Goal: Transaction & Acquisition: Book appointment/travel/reservation

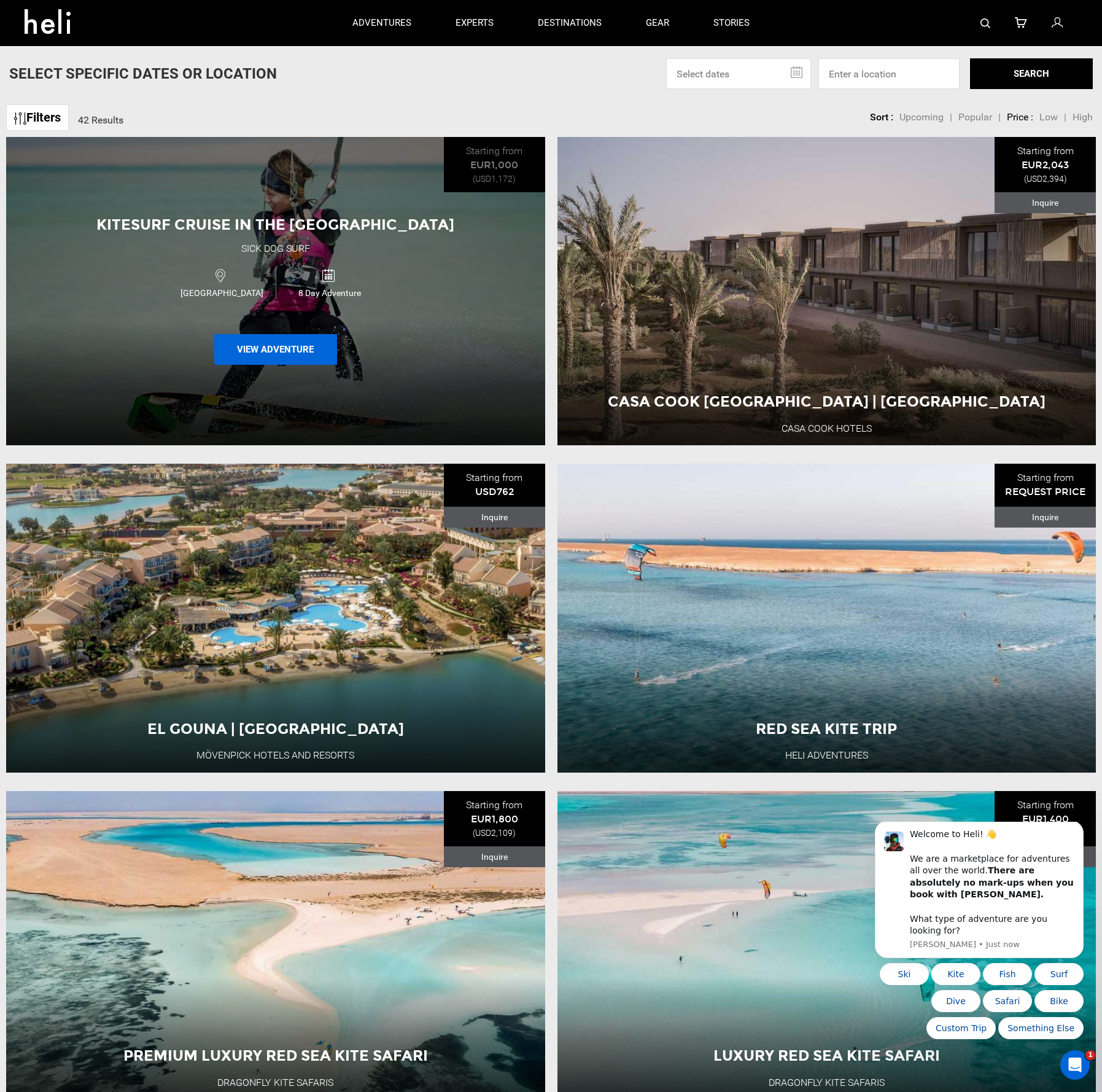
drag, startPoint x: 292, startPoint y: 355, endPoint x: 361, endPoint y: 418, distance: 93.4
click at [361, 418] on div "Kitesurf Cruise in the Red Sea Sick Dog Surf [GEOGRAPHIC_DATA] 8 Day Adventure …" at bounding box center [275, 291] width 539 height 309
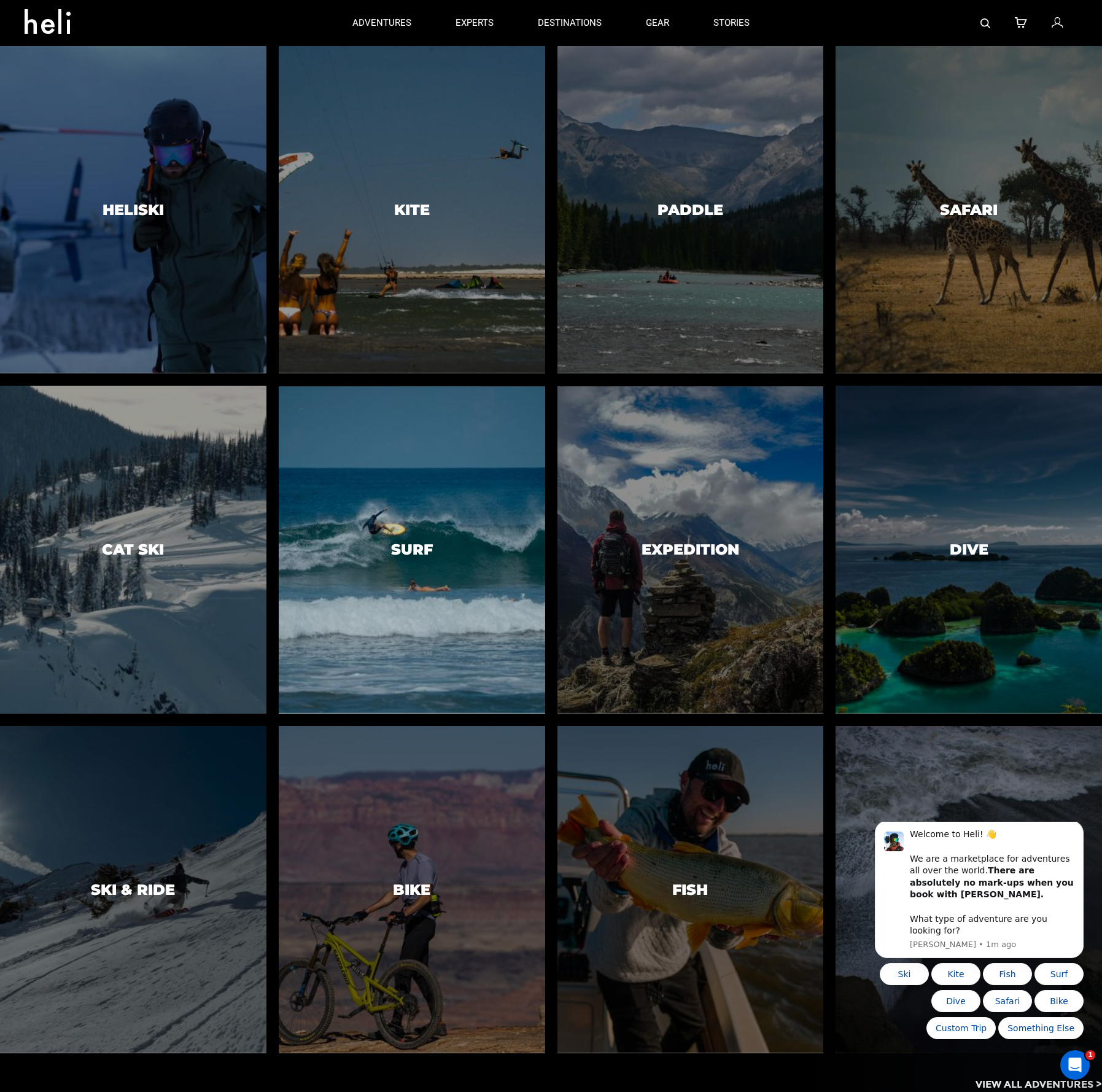
click at [363, 508] on div at bounding box center [411, 549] width 272 height 334
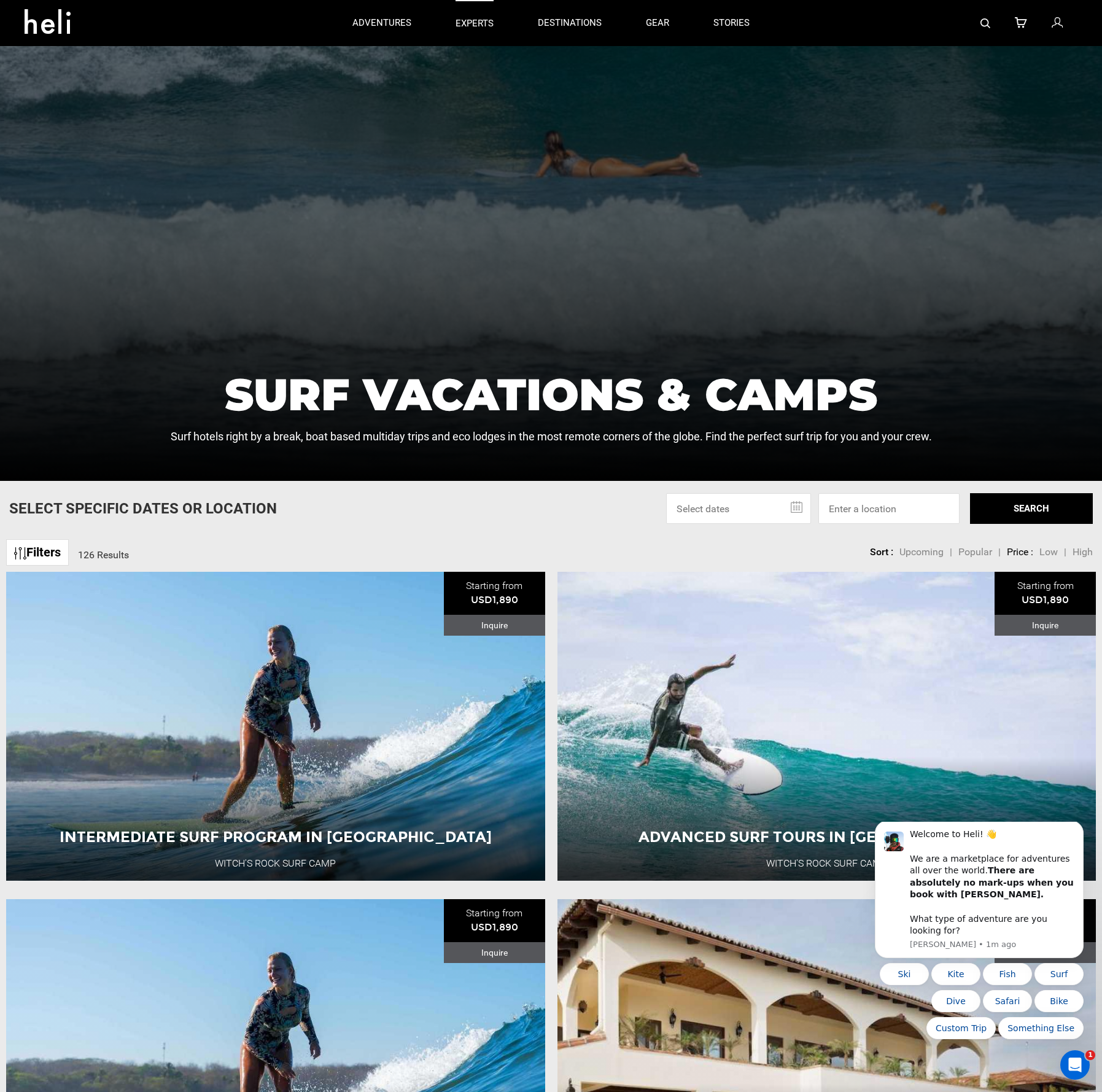
scroll to position [435, 0]
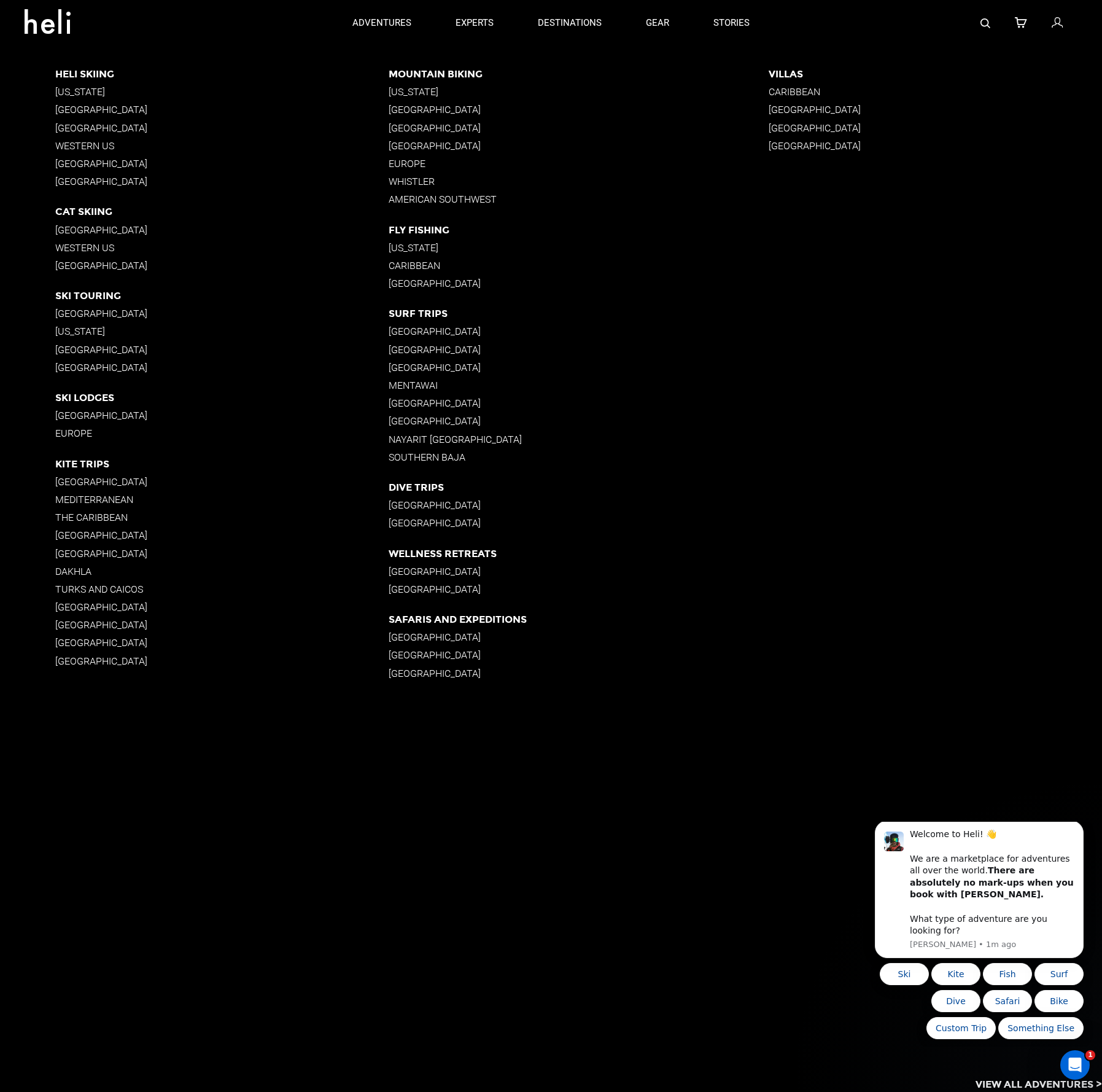
click at [83, 314] on p "[GEOGRAPHIC_DATA]" at bounding box center [222, 313] width 333 height 12
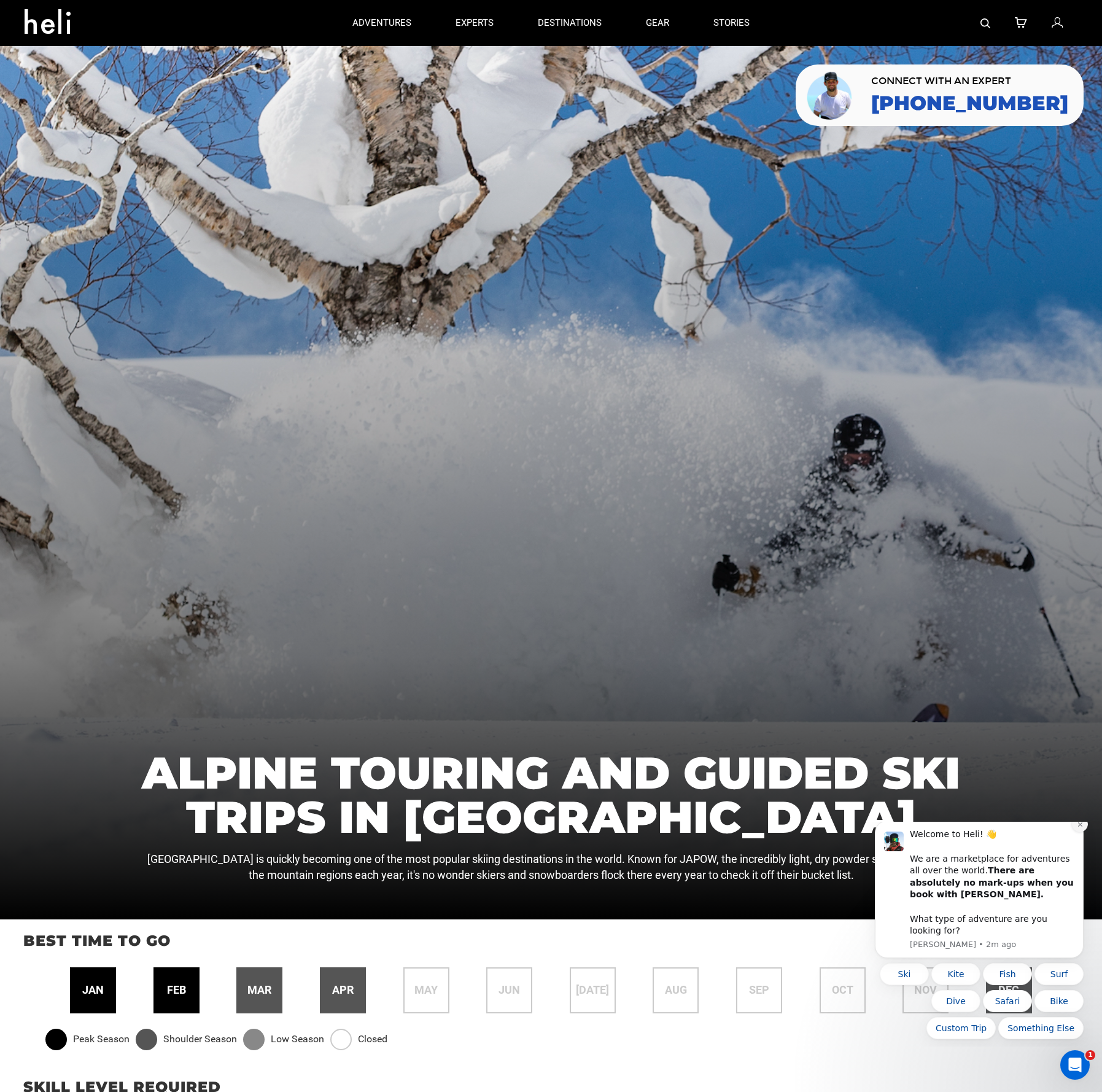
click at [1077, 828] on icon "Dismiss notification" at bounding box center [1080, 824] width 7 height 7
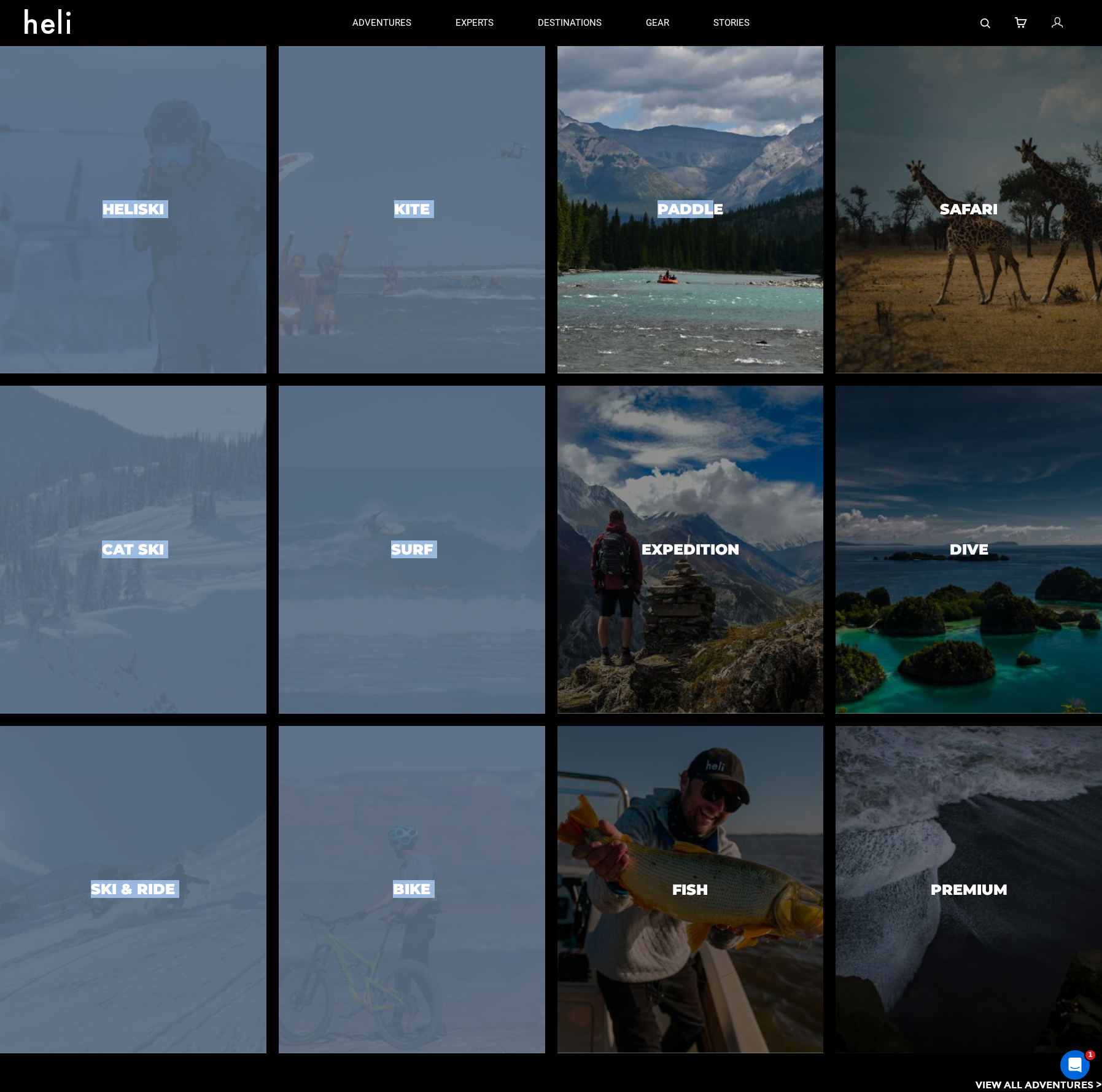
drag, startPoint x: 247, startPoint y: 170, endPoint x: 713, endPoint y: 211, distance: 467.8
click at [713, 211] on div "Heliski Cat Ski Ski & Ride Kite Surf Bike Paddle Expedition Fish Safari Dive Pr…" at bounding box center [551, 549] width 1102 height 1007
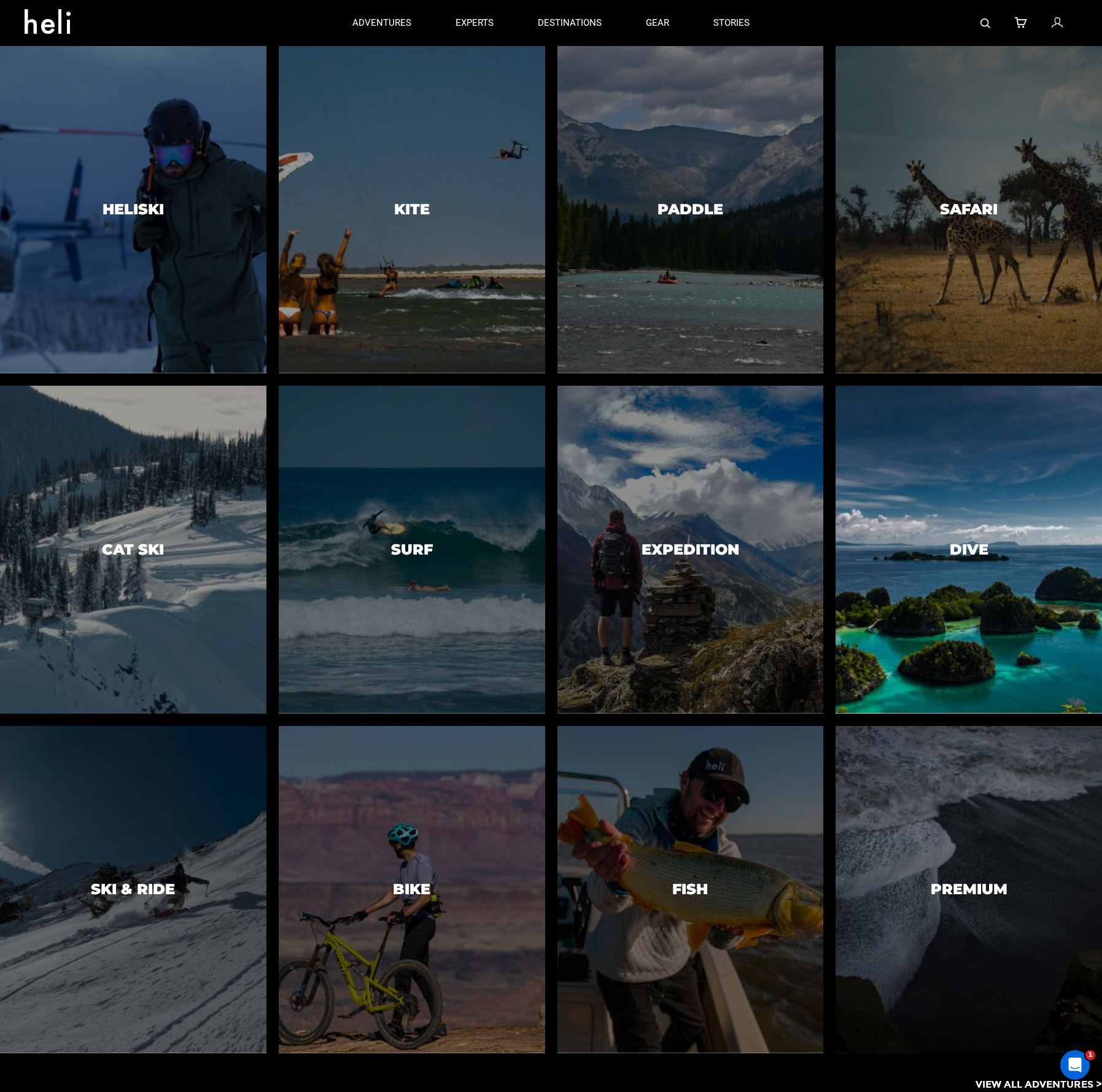
click at [912, 502] on div at bounding box center [969, 549] width 272 height 334
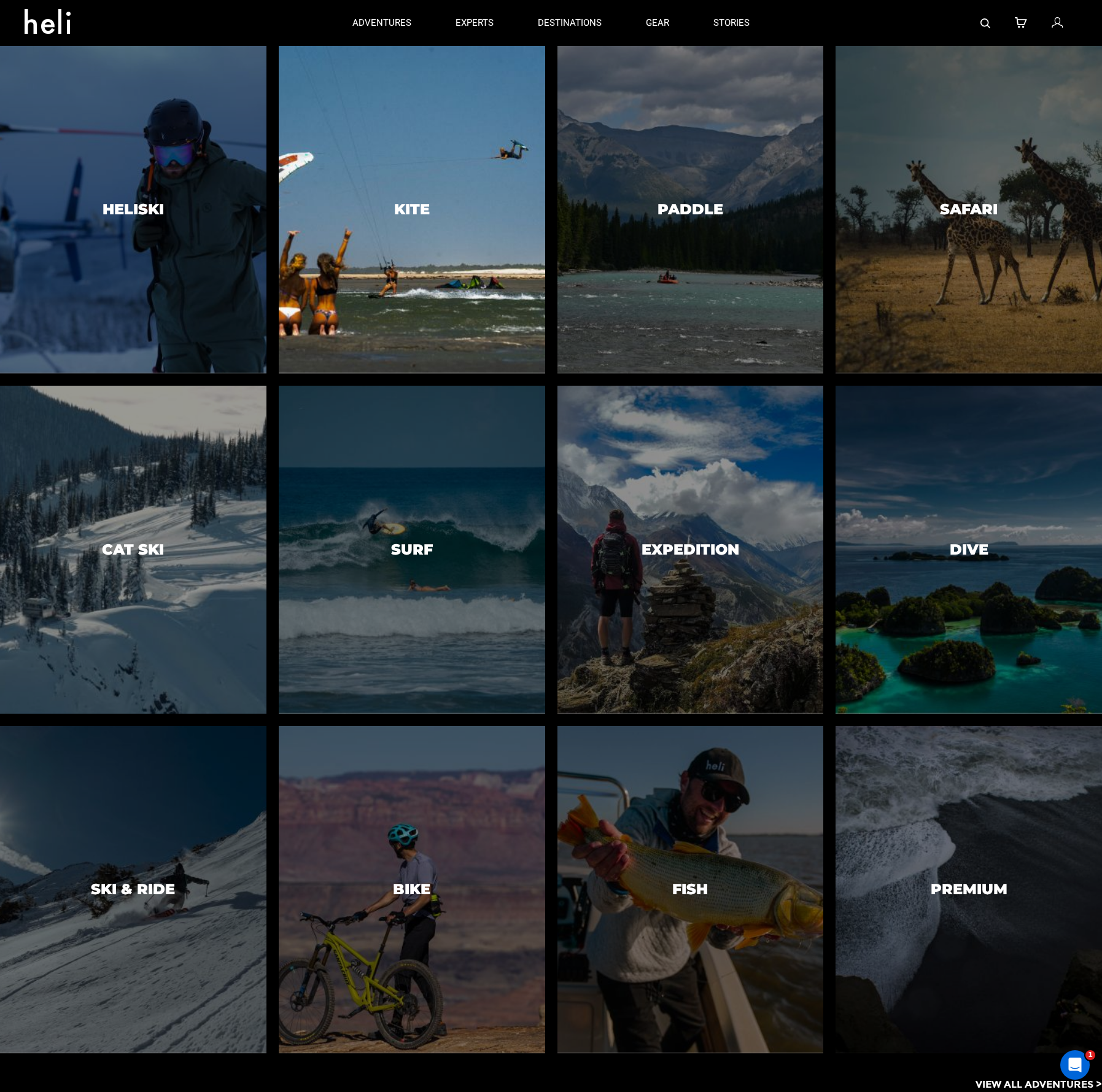
click at [497, 191] on div at bounding box center [411, 210] width 272 height 334
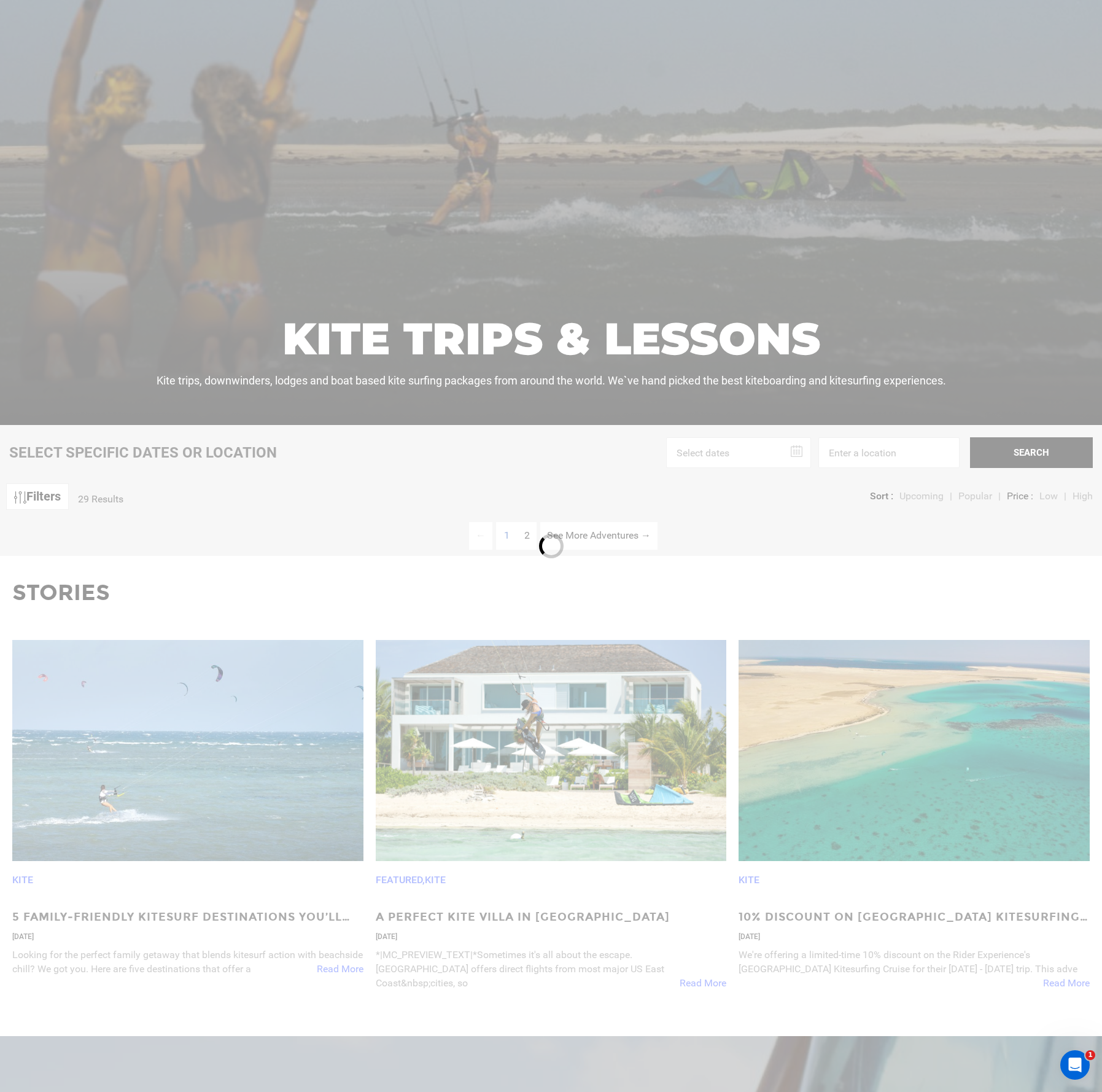
scroll to position [622, 0]
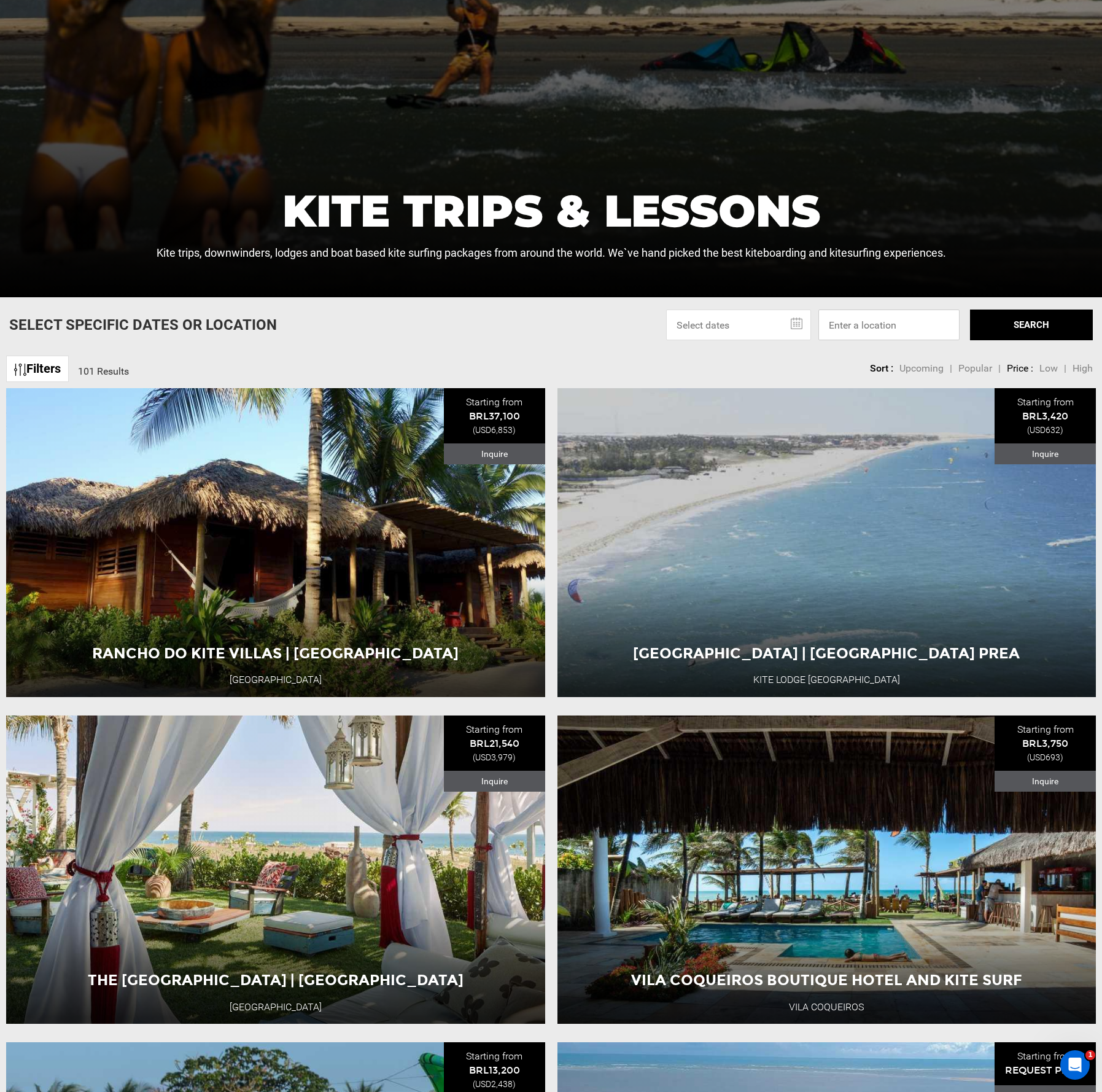
click at [883, 327] on input at bounding box center [889, 325] width 141 height 31
click at [1042, 318] on button "SEARCH" at bounding box center [1031, 325] width 123 height 31
click at [888, 317] on input "[GEOGRAPHIC_DATA]" at bounding box center [889, 325] width 141 height 31
click at [911, 330] on input "[GEOGRAPHIC_DATA]" at bounding box center [889, 325] width 141 height 31
type input "[GEOGRAPHIC_DATA]"
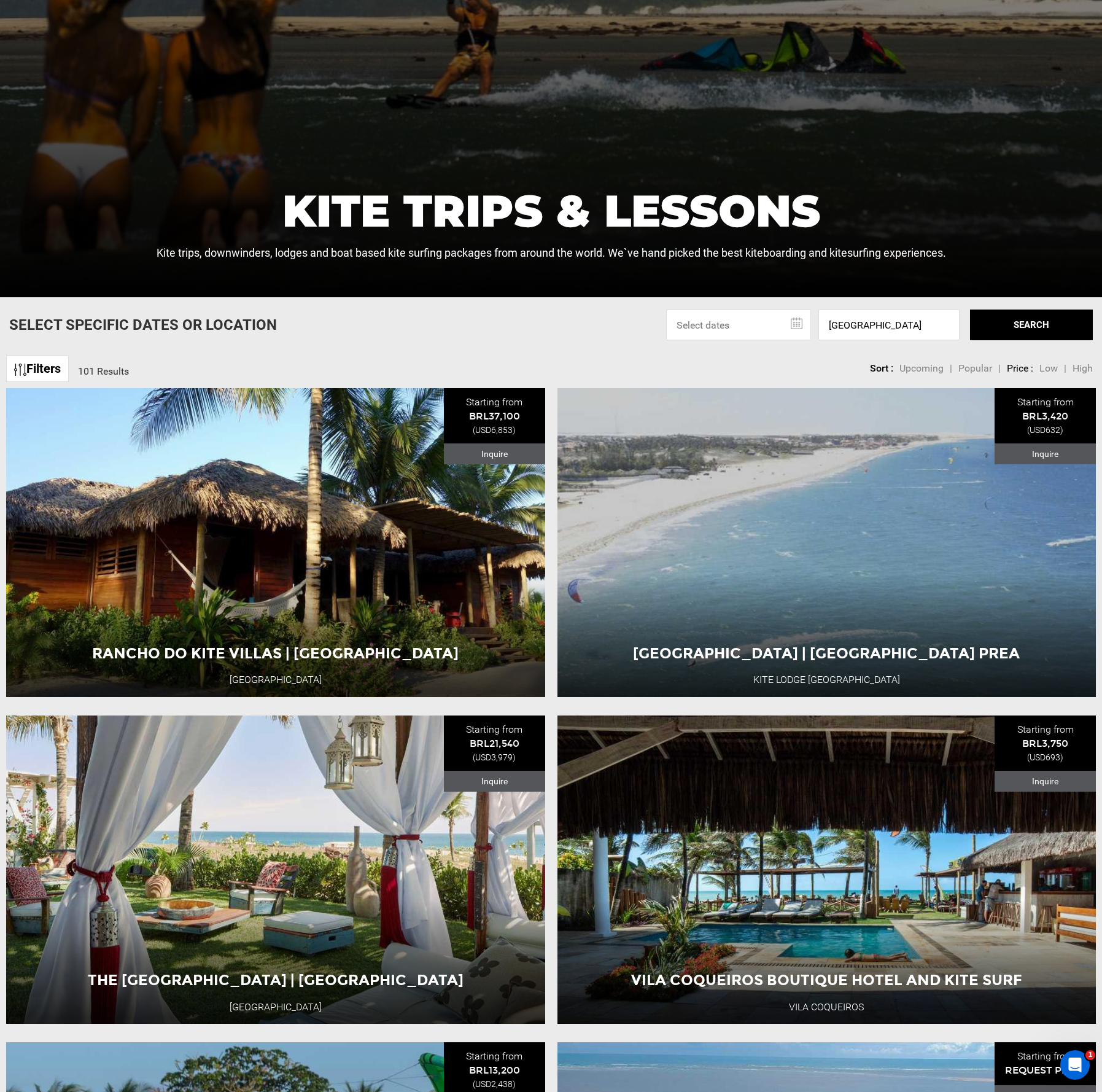
click at [1016, 328] on button "SEARCH" at bounding box center [1031, 325] width 123 height 31
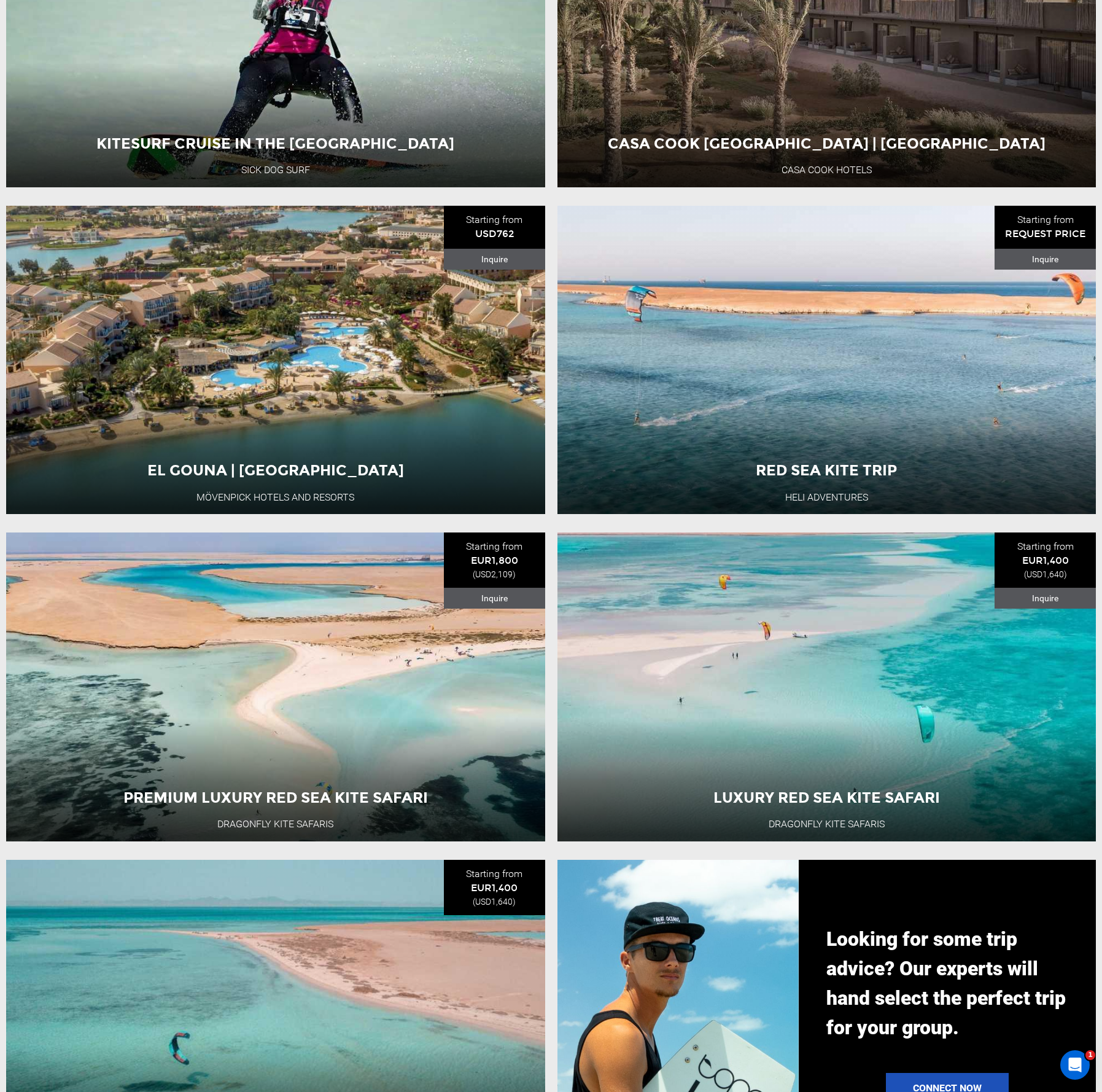
scroll to position [1149, 0]
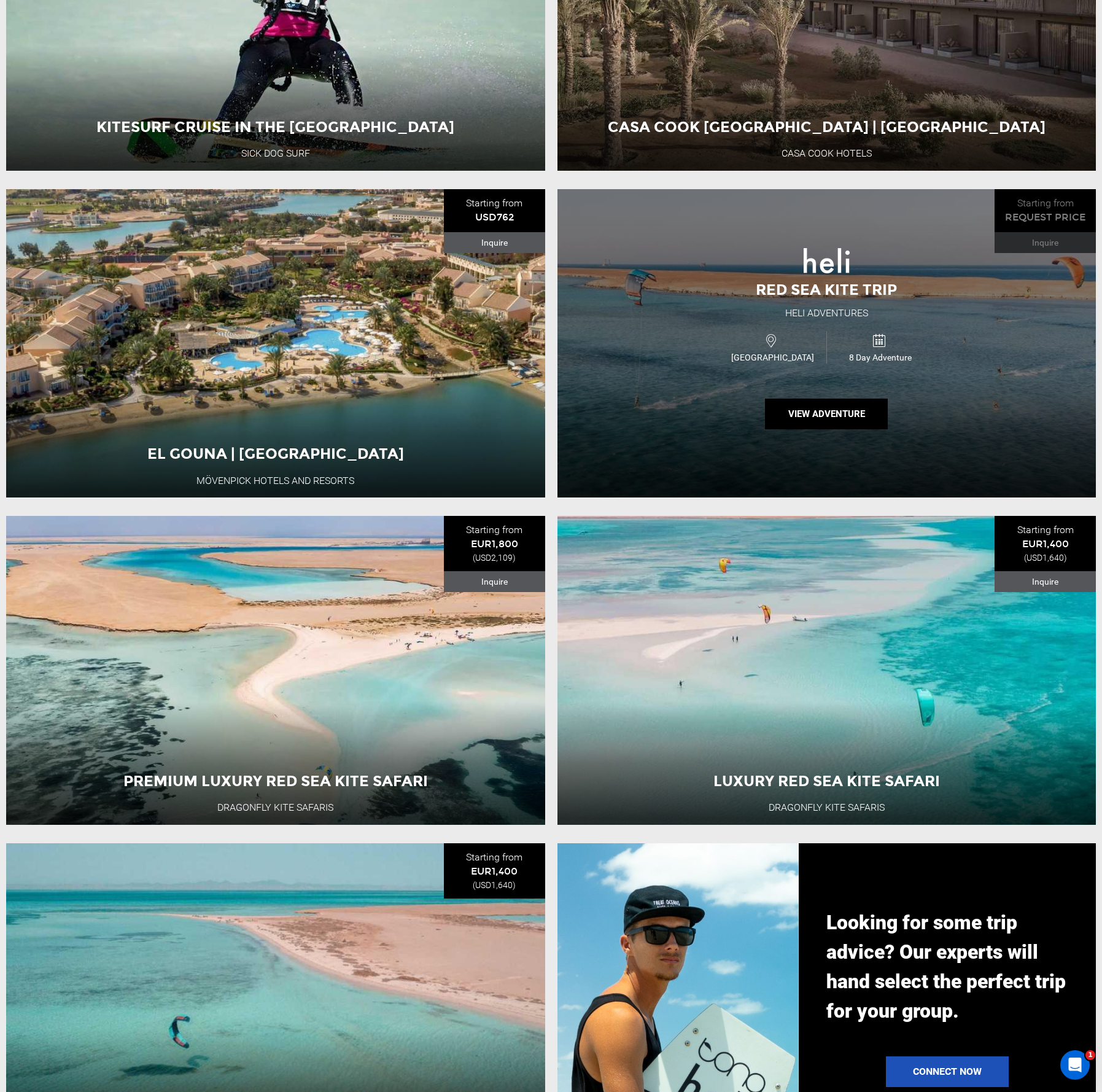
click at [975, 313] on div "Red Sea Kite Trip Heli Adventures Egypt 8 Day Adventure View Adventure" at bounding box center [827, 343] width 539 height 309
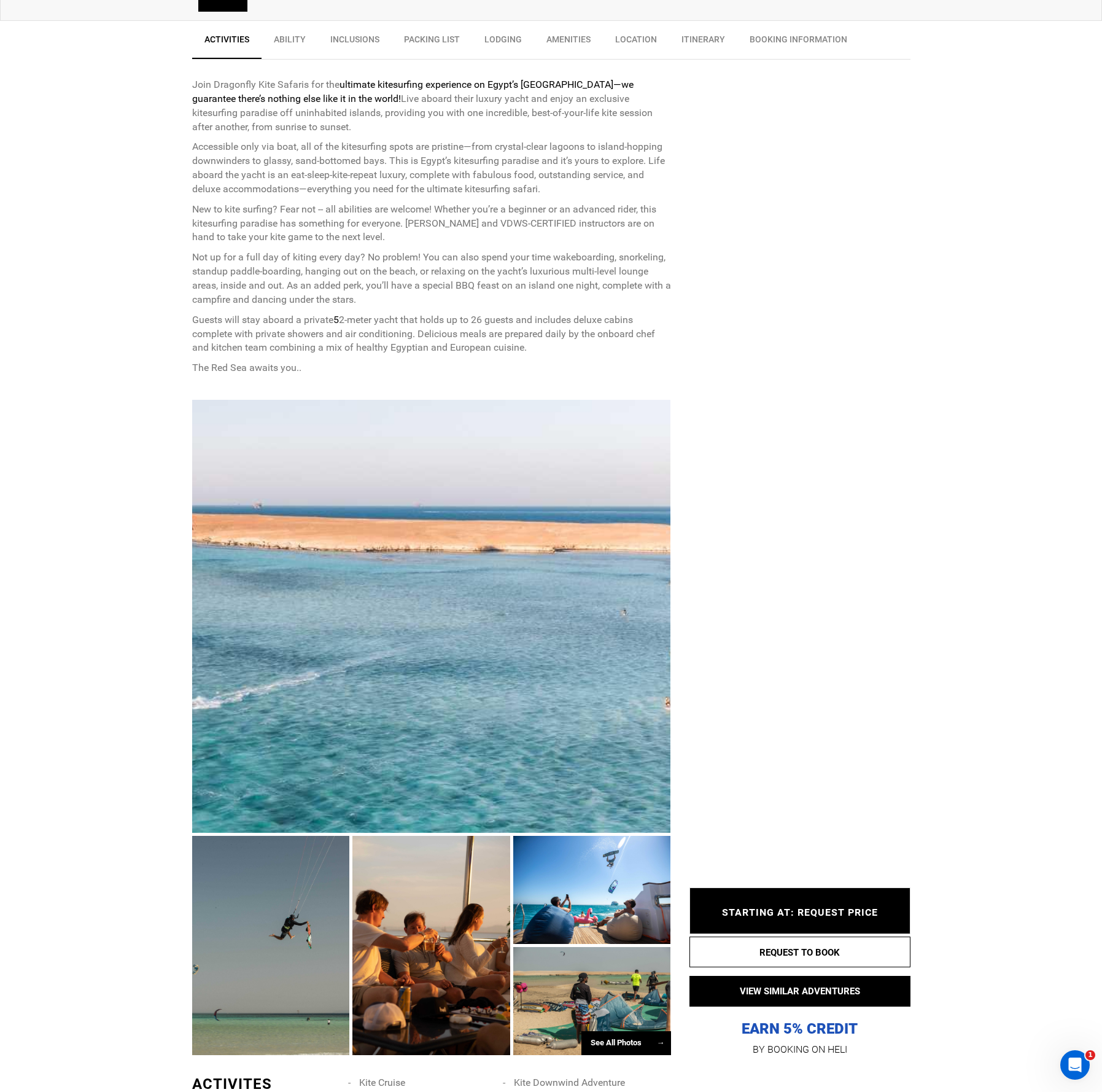
scroll to position [582, 0]
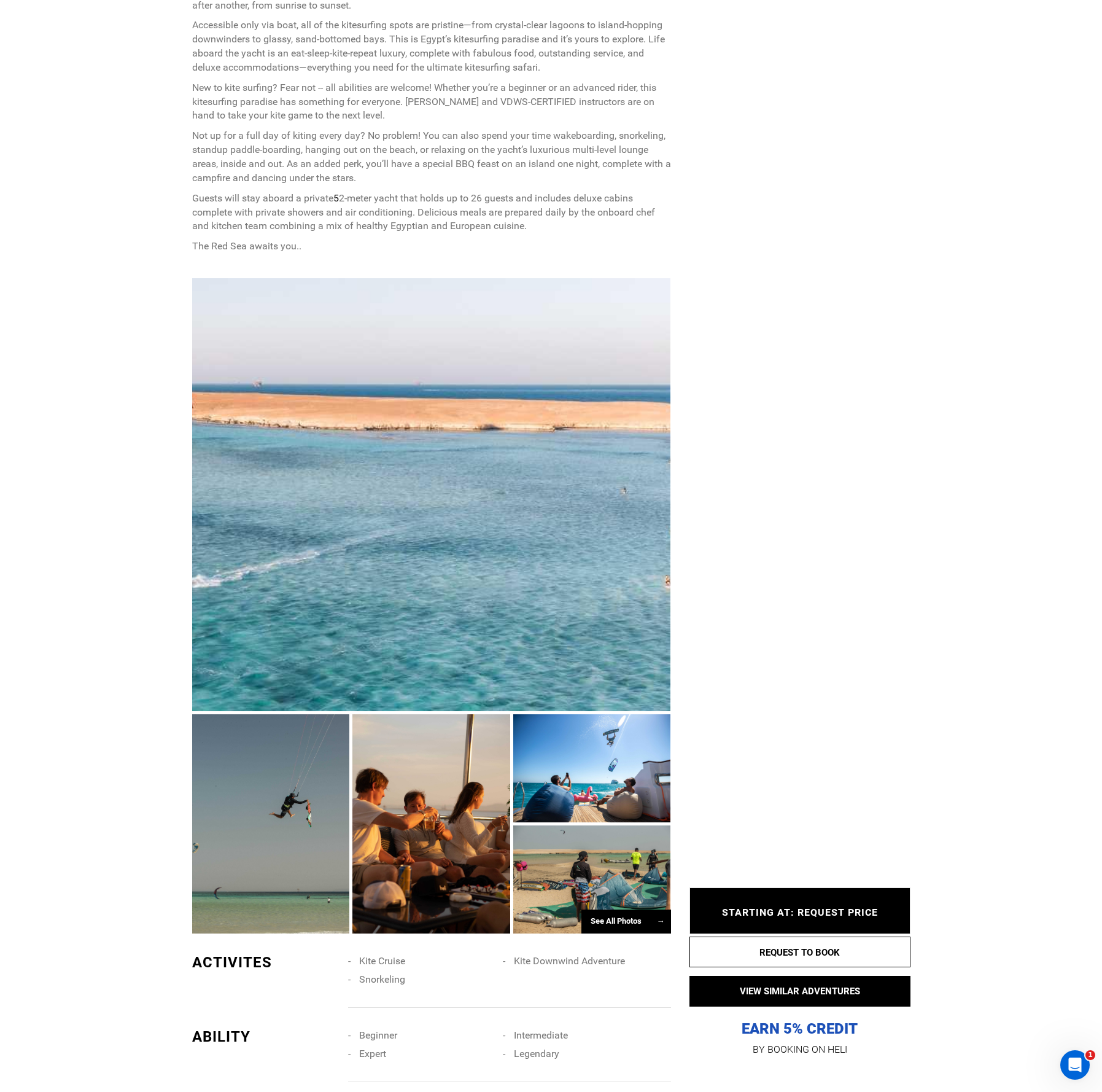
click at [595, 756] on div at bounding box center [592, 768] width 158 height 108
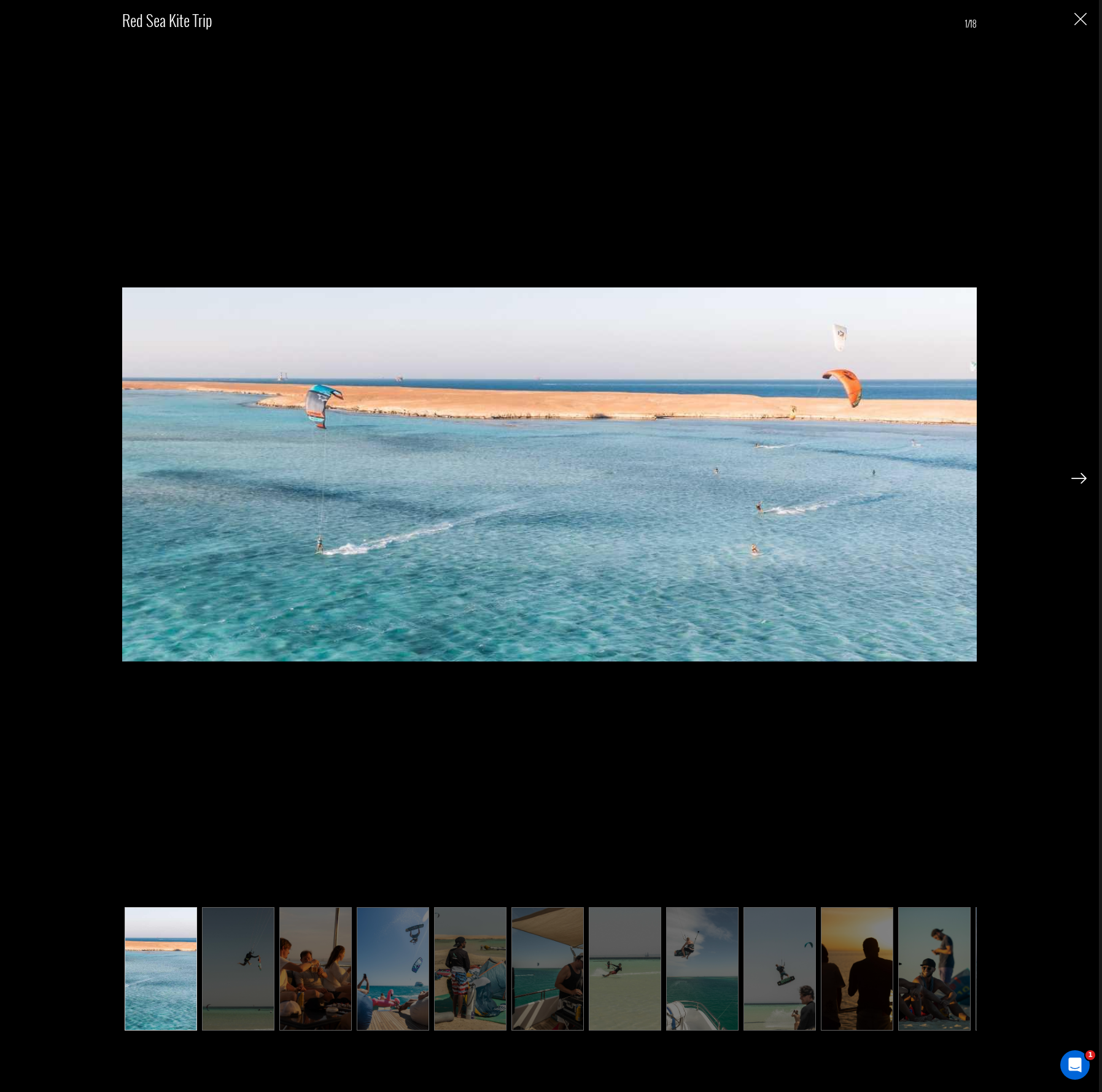
click at [1069, 470] on div "Red Sea Kite Trip 1/18" at bounding box center [550, 518] width 1074 height 1037
click at [1080, 478] on img at bounding box center [1079, 478] width 16 height 11
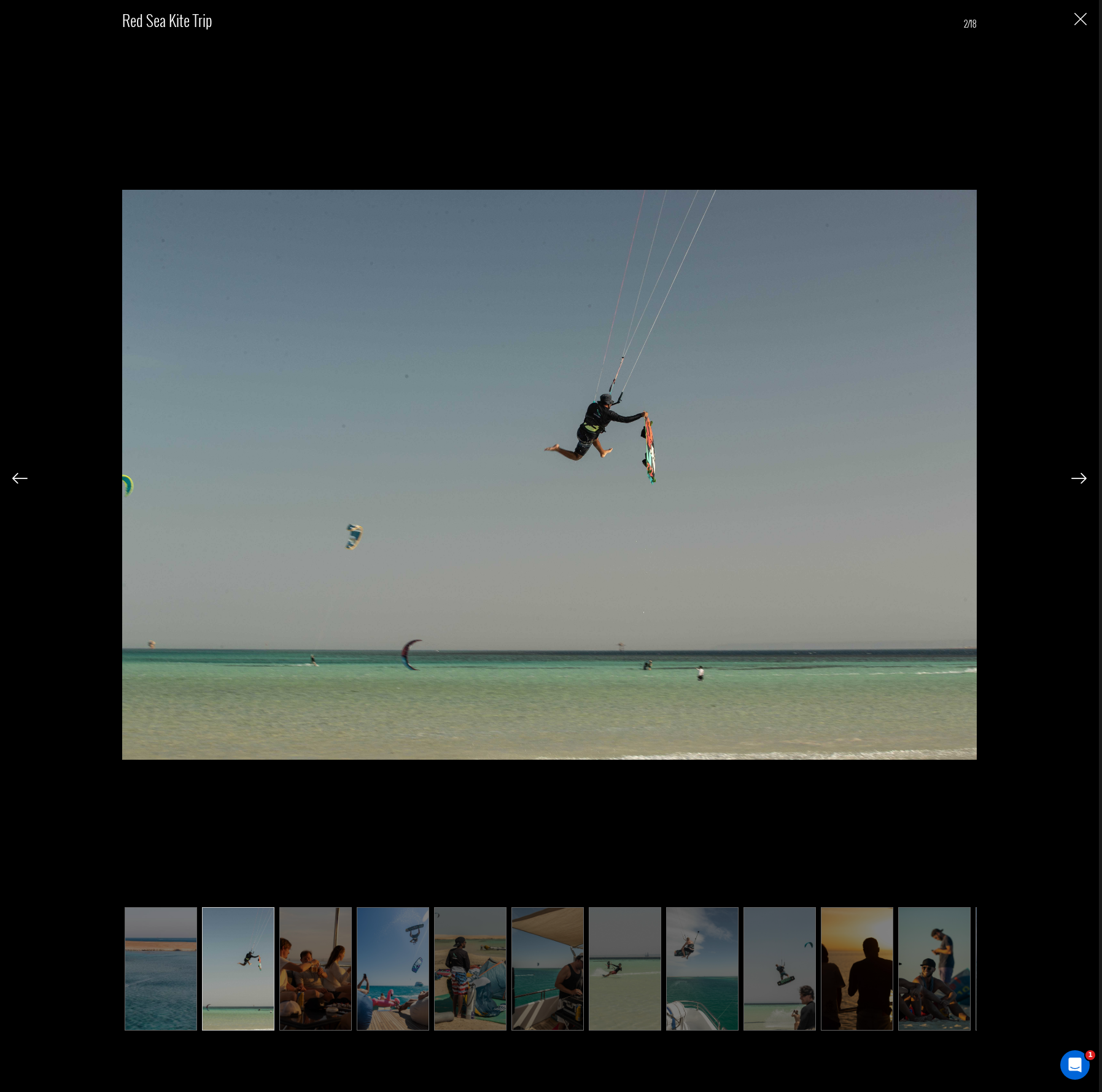
click at [1080, 478] on img at bounding box center [1079, 478] width 16 height 11
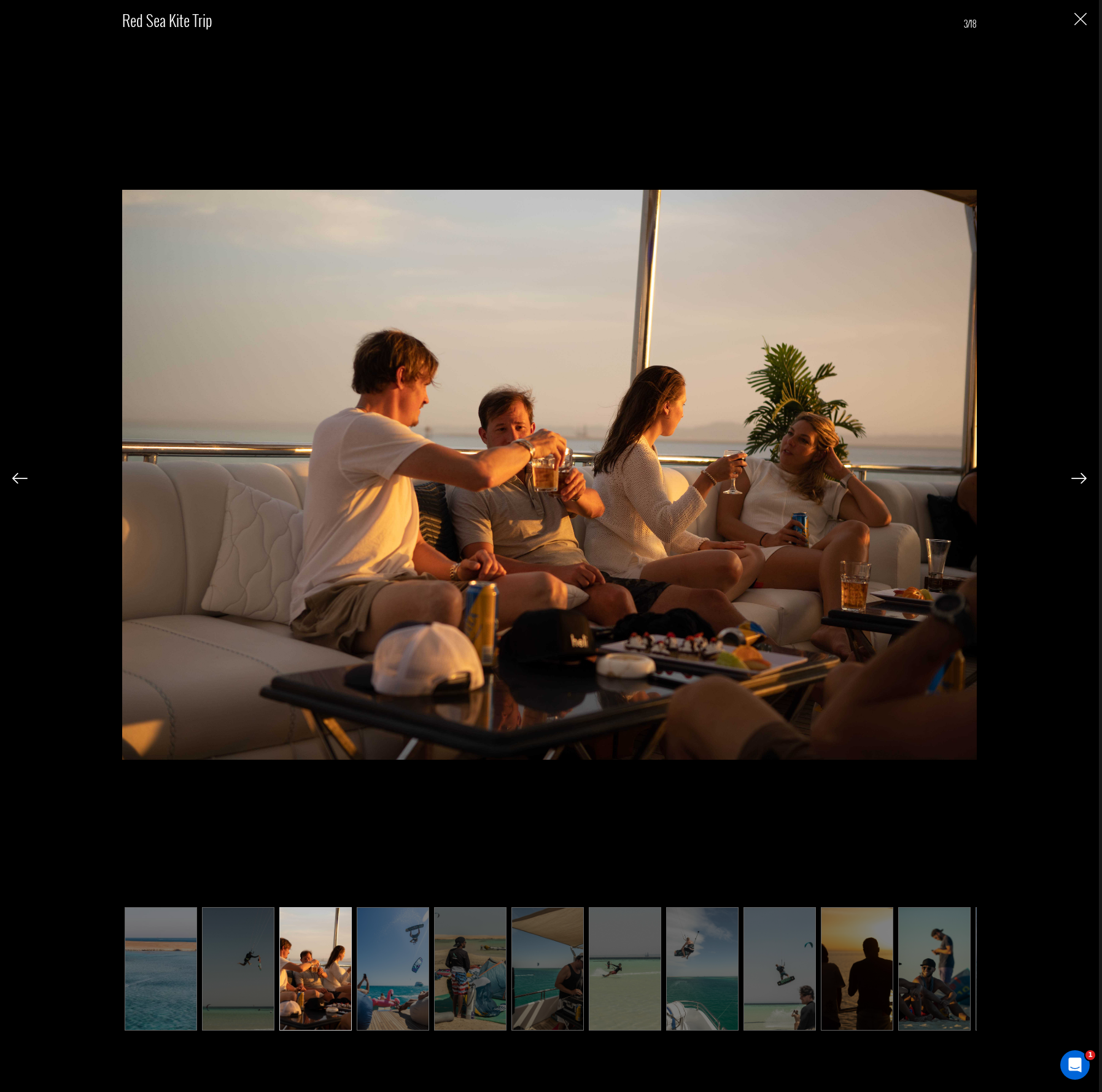
click at [1080, 478] on img at bounding box center [1079, 478] width 16 height 11
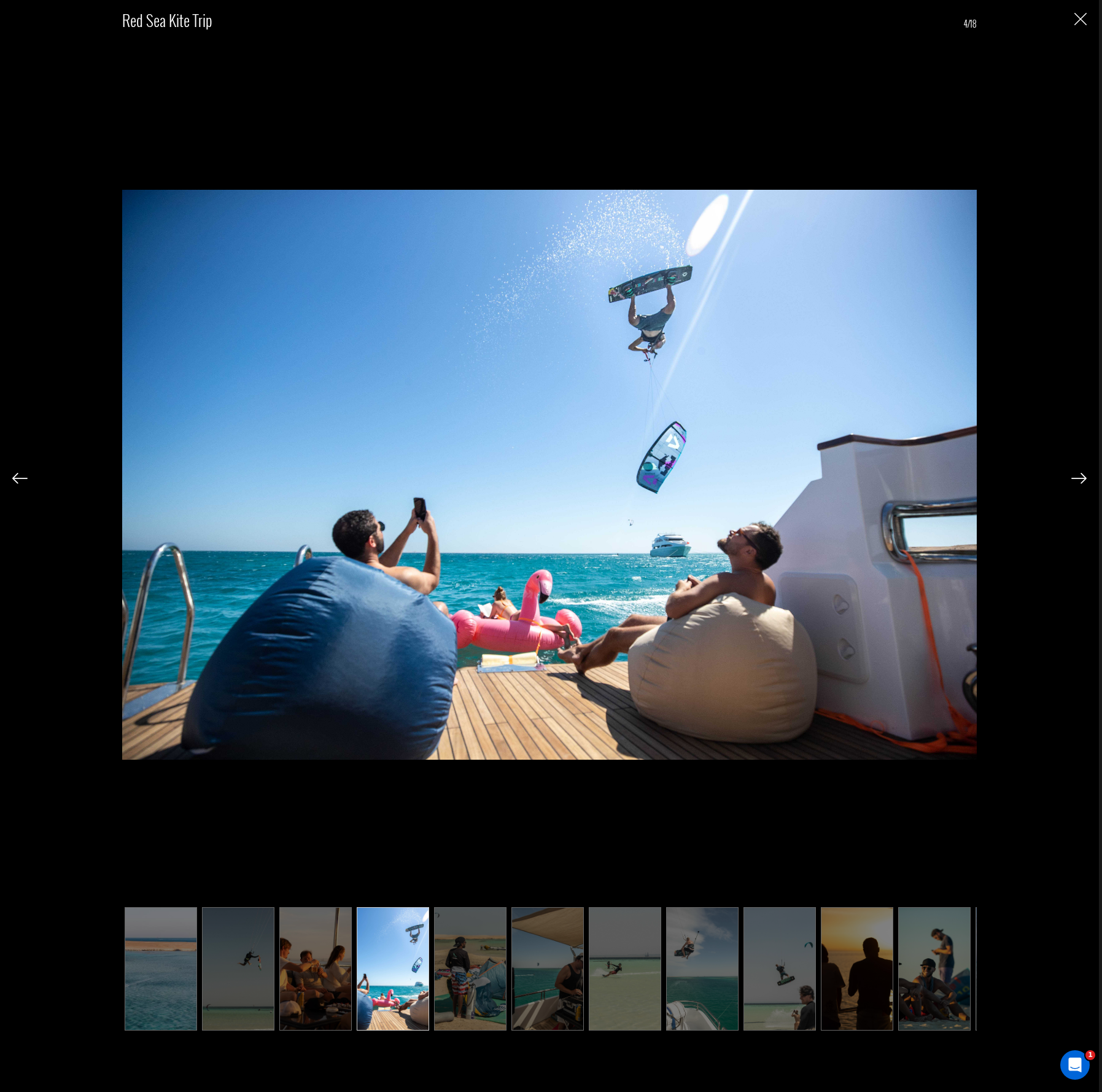
click at [1074, 481] on img at bounding box center [1079, 478] width 16 height 11
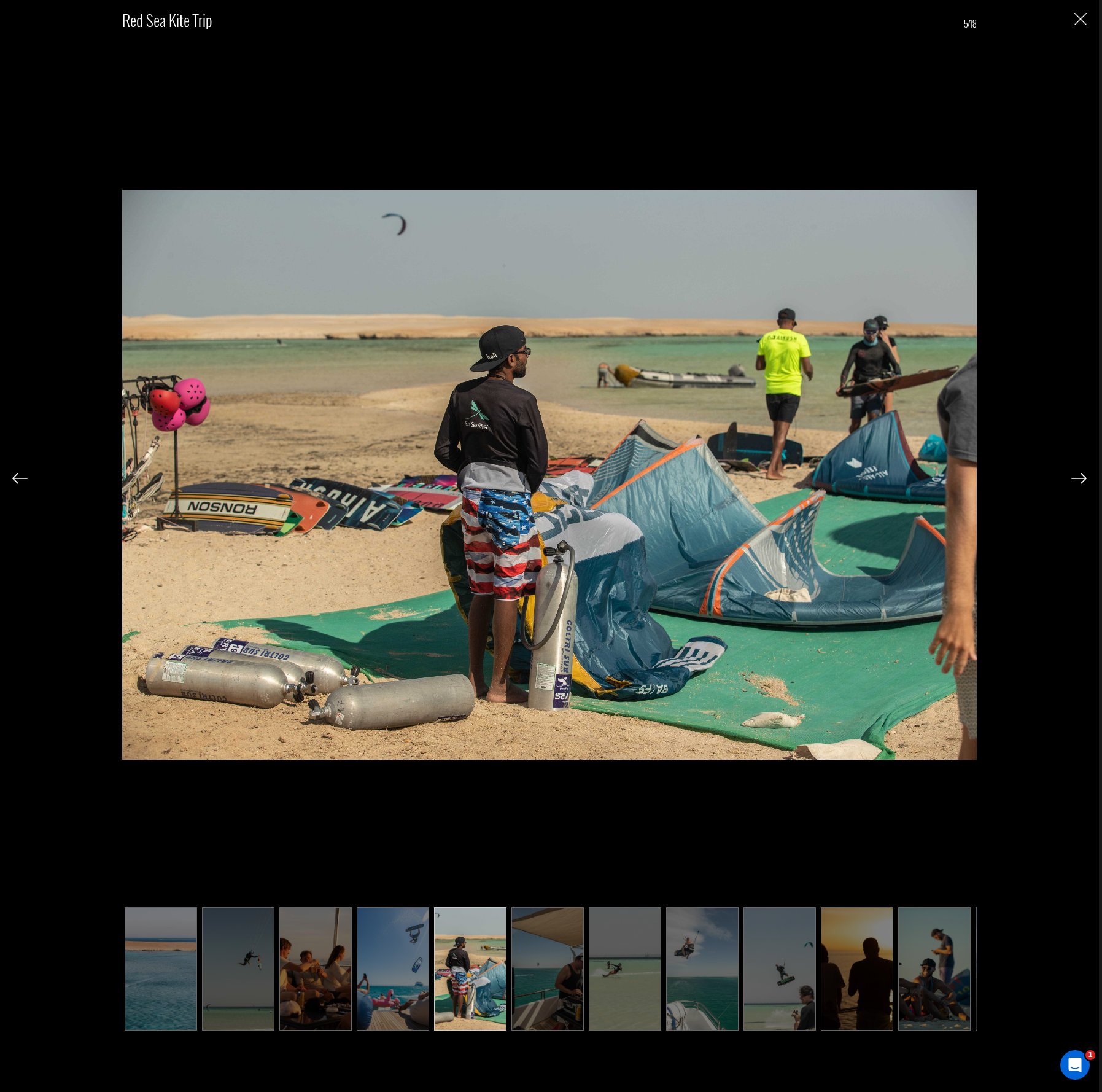
drag, startPoint x: 1069, startPoint y: 479, endPoint x: 1084, endPoint y: 448, distance: 34.4
click at [1069, 479] on div "Red Sea Kite Trip 5/18" at bounding box center [550, 518] width 1074 height 1037
click at [1080, 19] on img "Close" at bounding box center [1080, 19] width 13 height 13
